Goal: Browse casually

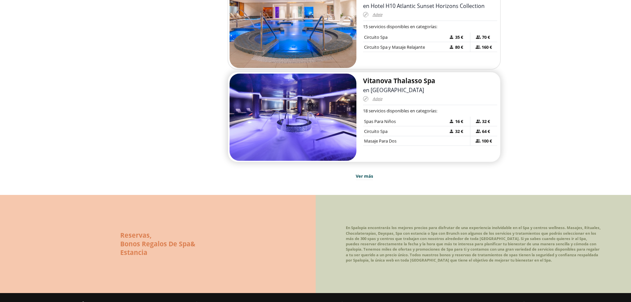
scroll to position [729, 0]
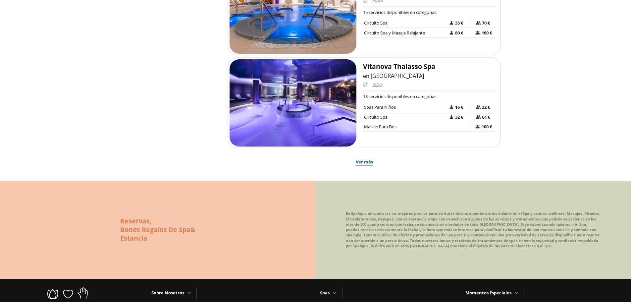
click at [369, 159] on span "Ver más" at bounding box center [364, 162] width 17 height 7
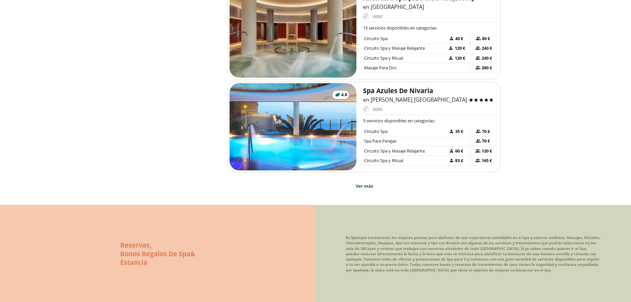
scroll to position [1359, 0]
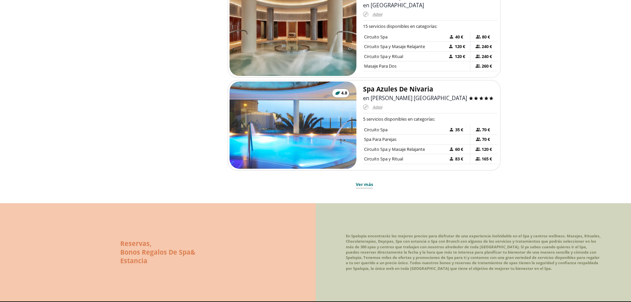
click at [358, 181] on span "Ver más" at bounding box center [364, 184] width 17 height 7
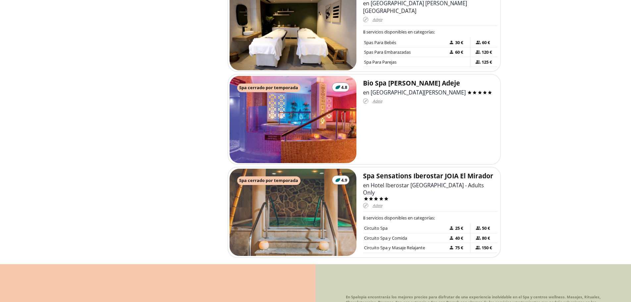
scroll to position [1757, 0]
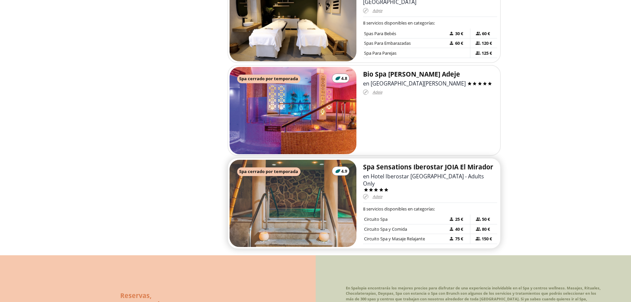
click at [305, 167] on img at bounding box center [293, 204] width 127 height 88
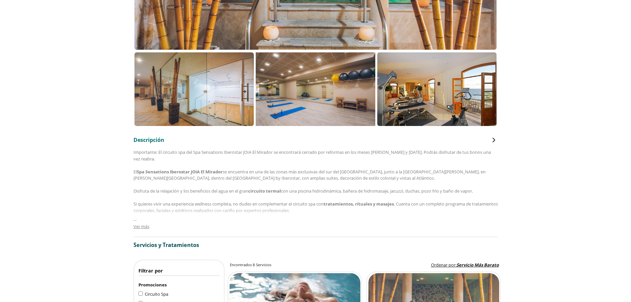
scroll to position [232, 0]
click at [142, 224] on span "Ver más" at bounding box center [142, 226] width 16 height 6
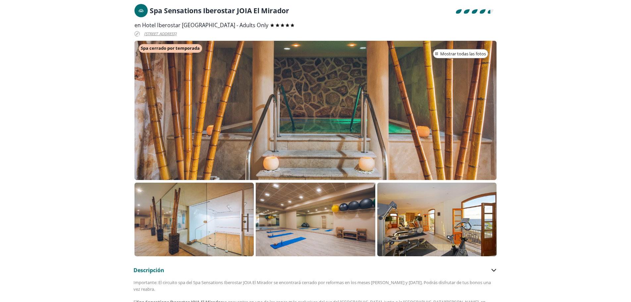
scroll to position [99, 0]
